Goal: Use online tool/utility: Use online tool/utility

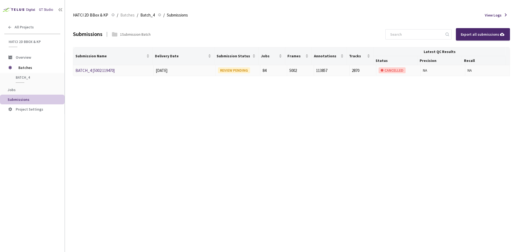
click at [103, 73] on div "BATCH_4 [5002:119470]" at bounding box center [103, 70] width 57 height 6
click at [101, 72] on link "BATCH_4 [5002:119470]" at bounding box center [94, 70] width 39 height 5
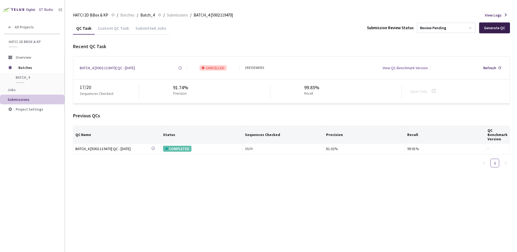
click at [496, 26] on div "Generate QC" at bounding box center [494, 28] width 21 height 4
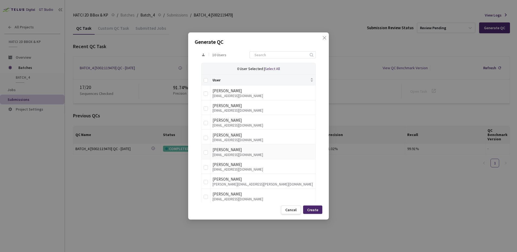
scroll to position [81, 0]
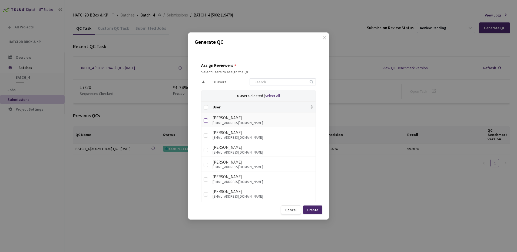
click at [207, 122] on input "checkbox" at bounding box center [206, 121] width 4 height 4
checkbox input "true"
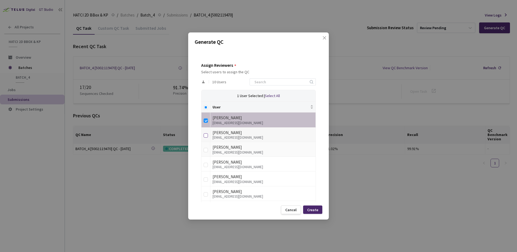
click at [206, 136] on input "checkbox" at bounding box center [206, 135] width 4 height 4
checkbox input "true"
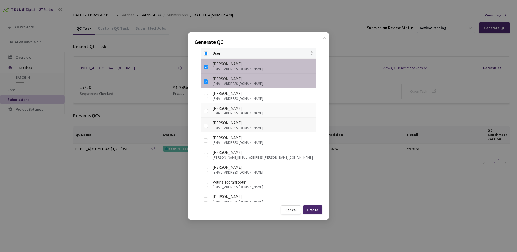
scroll to position [135, 0]
click at [206, 111] on input "checkbox" at bounding box center [206, 111] width 4 height 4
checkbox input "true"
click at [205, 126] on input "checkbox" at bounding box center [206, 125] width 4 height 4
checkbox input "true"
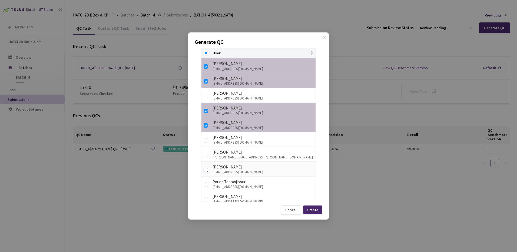
click at [205, 170] on input "checkbox" at bounding box center [206, 170] width 4 height 4
checkbox input "true"
click at [204, 199] on input "checkbox" at bounding box center [206, 199] width 4 height 4
checkbox input "true"
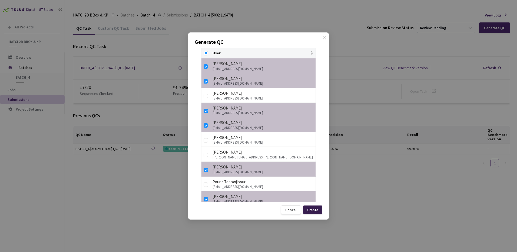
click at [318, 211] on div "Create" at bounding box center [312, 210] width 11 height 4
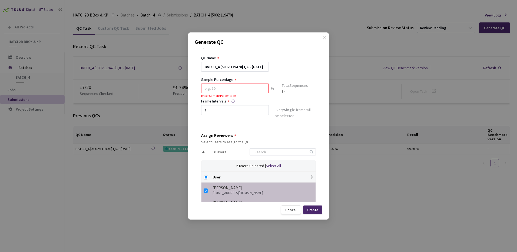
scroll to position [0, 0]
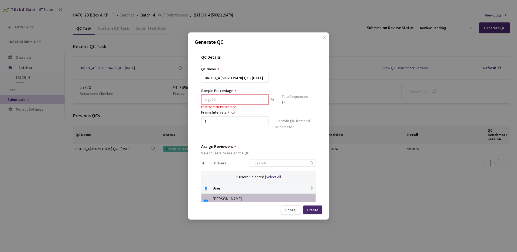
click at [245, 99] on input at bounding box center [235, 100] width 68 height 10
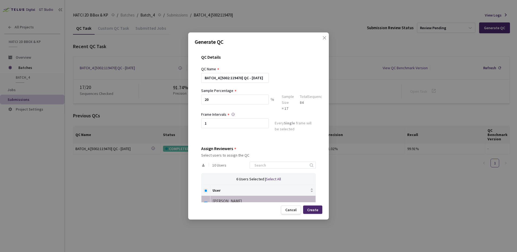
click at [298, 79] on div "BATCH_4 [5002:119470] QC - [DATE]" at bounding box center [258, 78] width 115 height 10
click at [221, 96] on input "20" at bounding box center [235, 100] width 68 height 10
type input "23"
click at [247, 127] on input "1" at bounding box center [235, 124] width 68 height 10
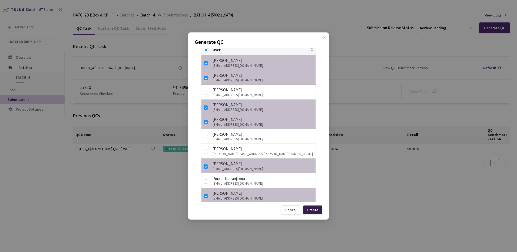
scroll to position [148, 0]
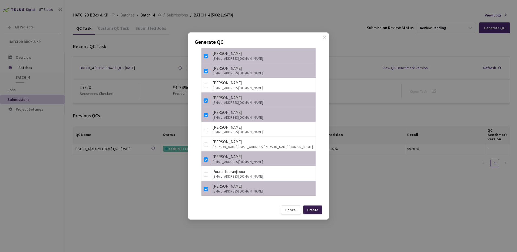
type input "2"
click at [314, 213] on div "Create" at bounding box center [312, 210] width 19 height 8
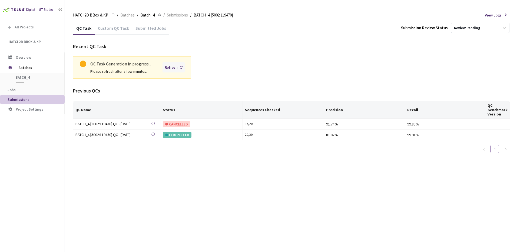
click at [176, 67] on div "Refresh" at bounding box center [171, 67] width 13 height 6
